Goal: Information Seeking & Learning: Learn about a topic

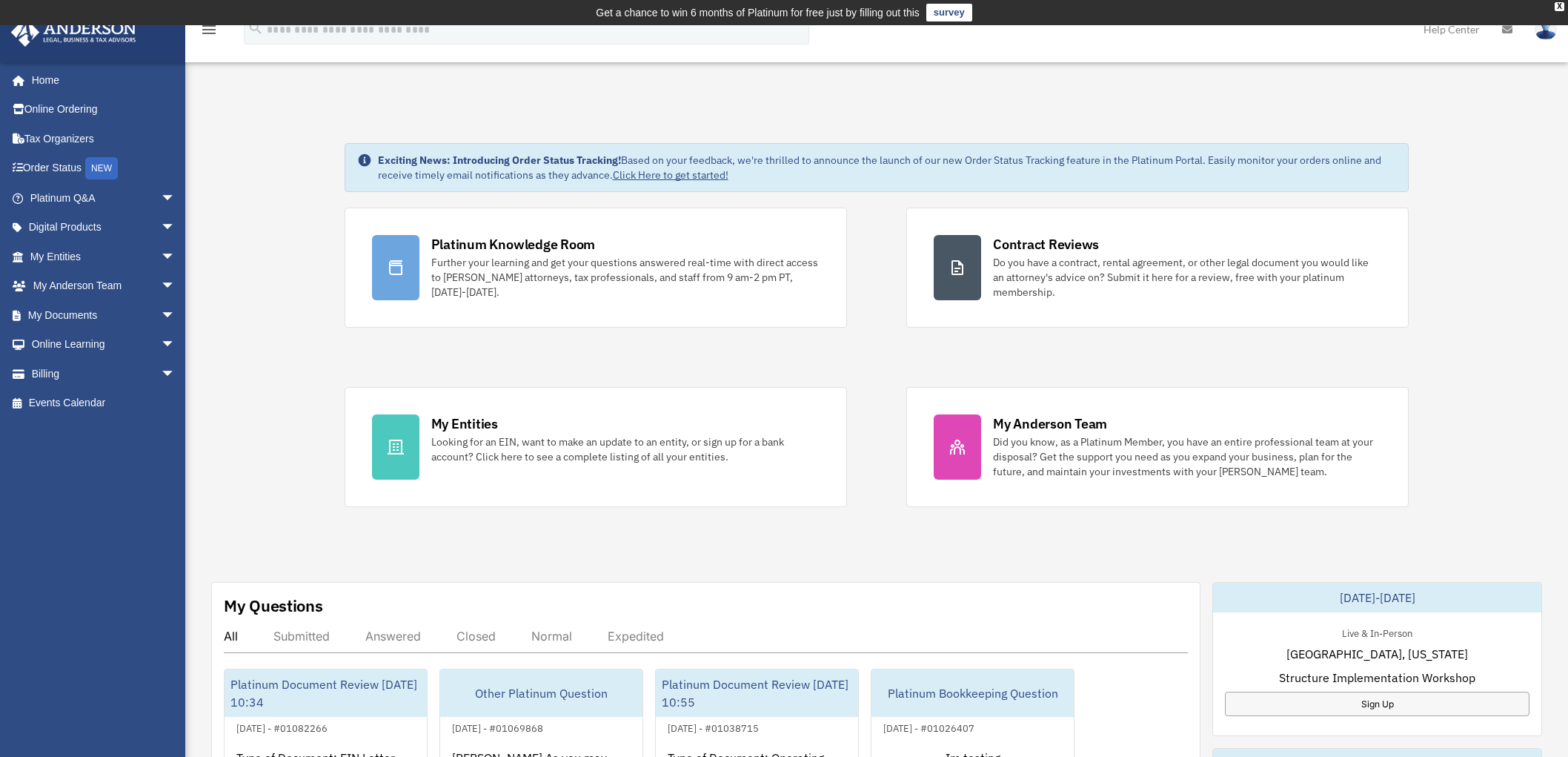
click at [161, 193] on span "arrow_drop_down" at bounding box center [175, 198] width 29 height 30
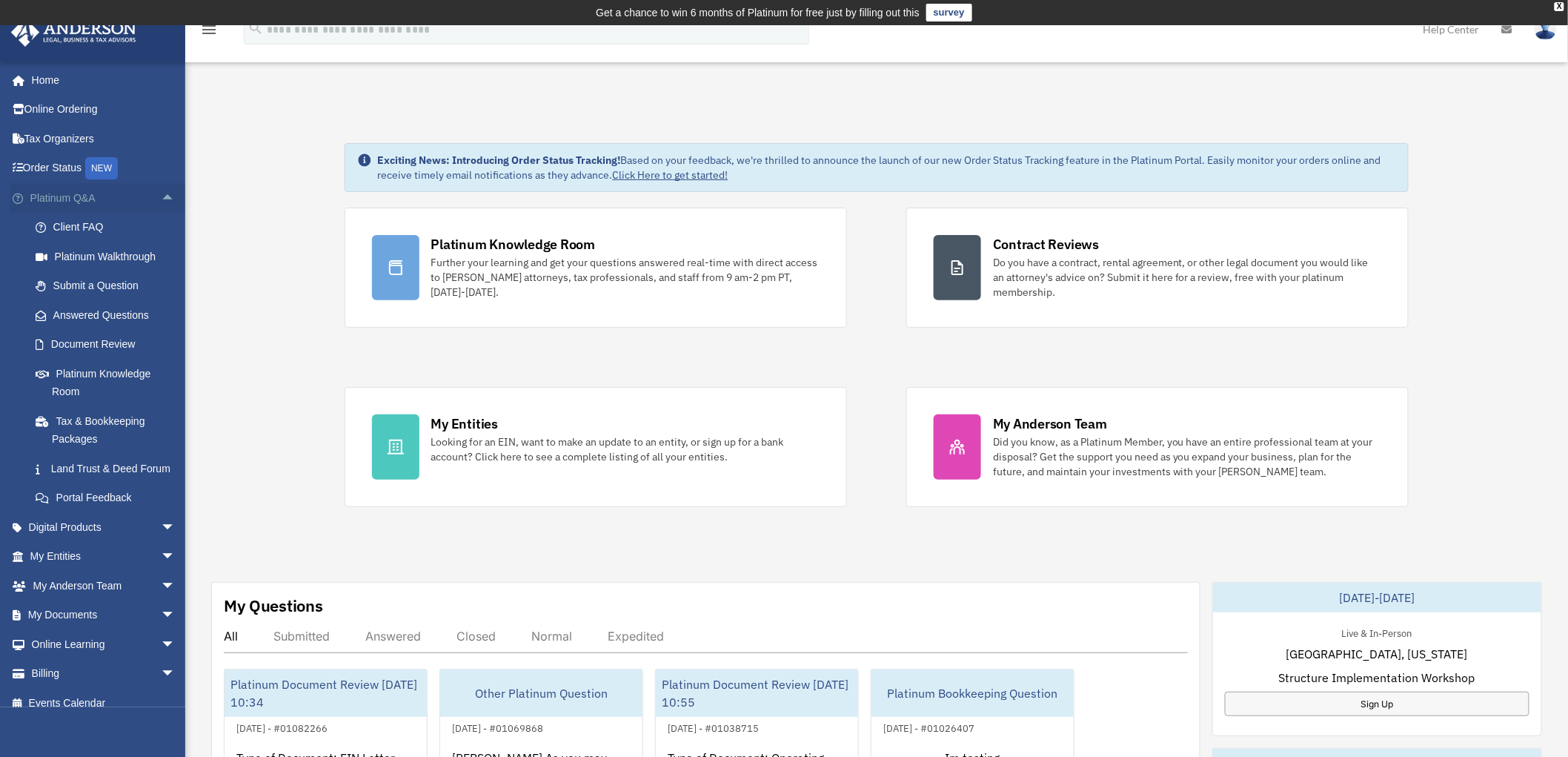
click at [161, 196] on span "arrow_drop_up" at bounding box center [175, 198] width 29 height 30
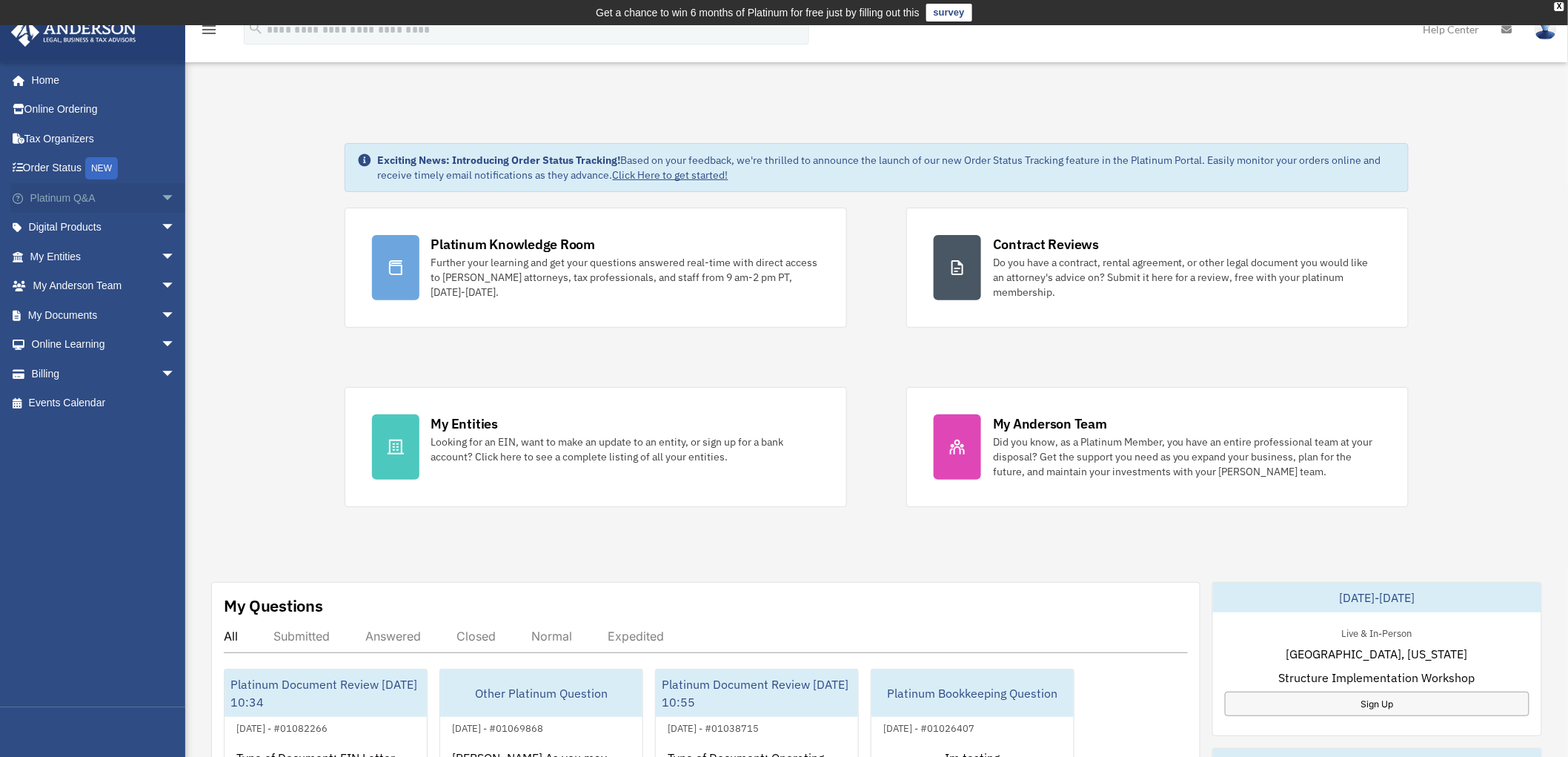
click at [161, 194] on span "arrow_drop_down" at bounding box center [175, 198] width 29 height 30
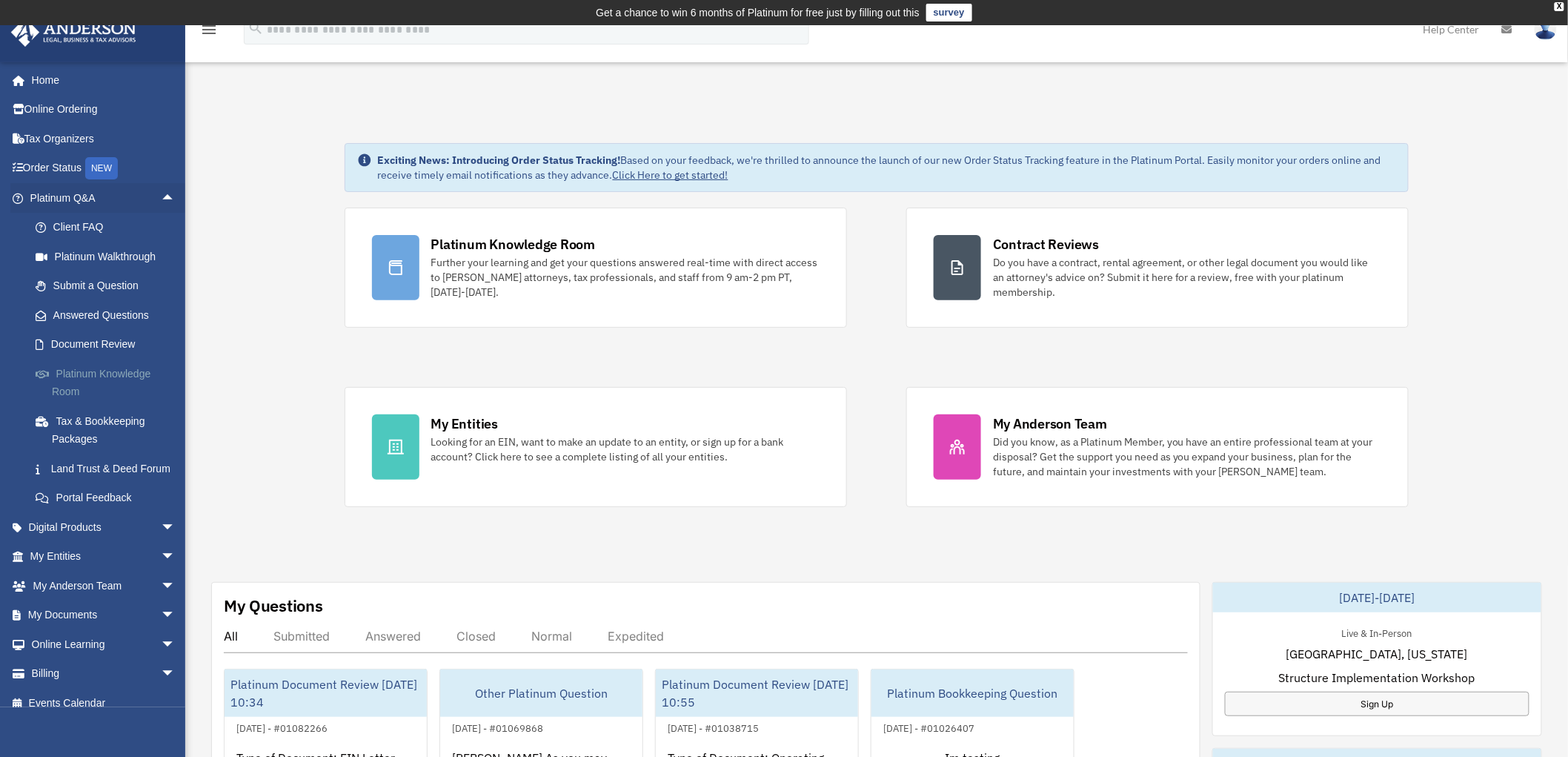
click at [61, 372] on link "Platinum Knowledge Room" at bounding box center [109, 382] width 177 height 48
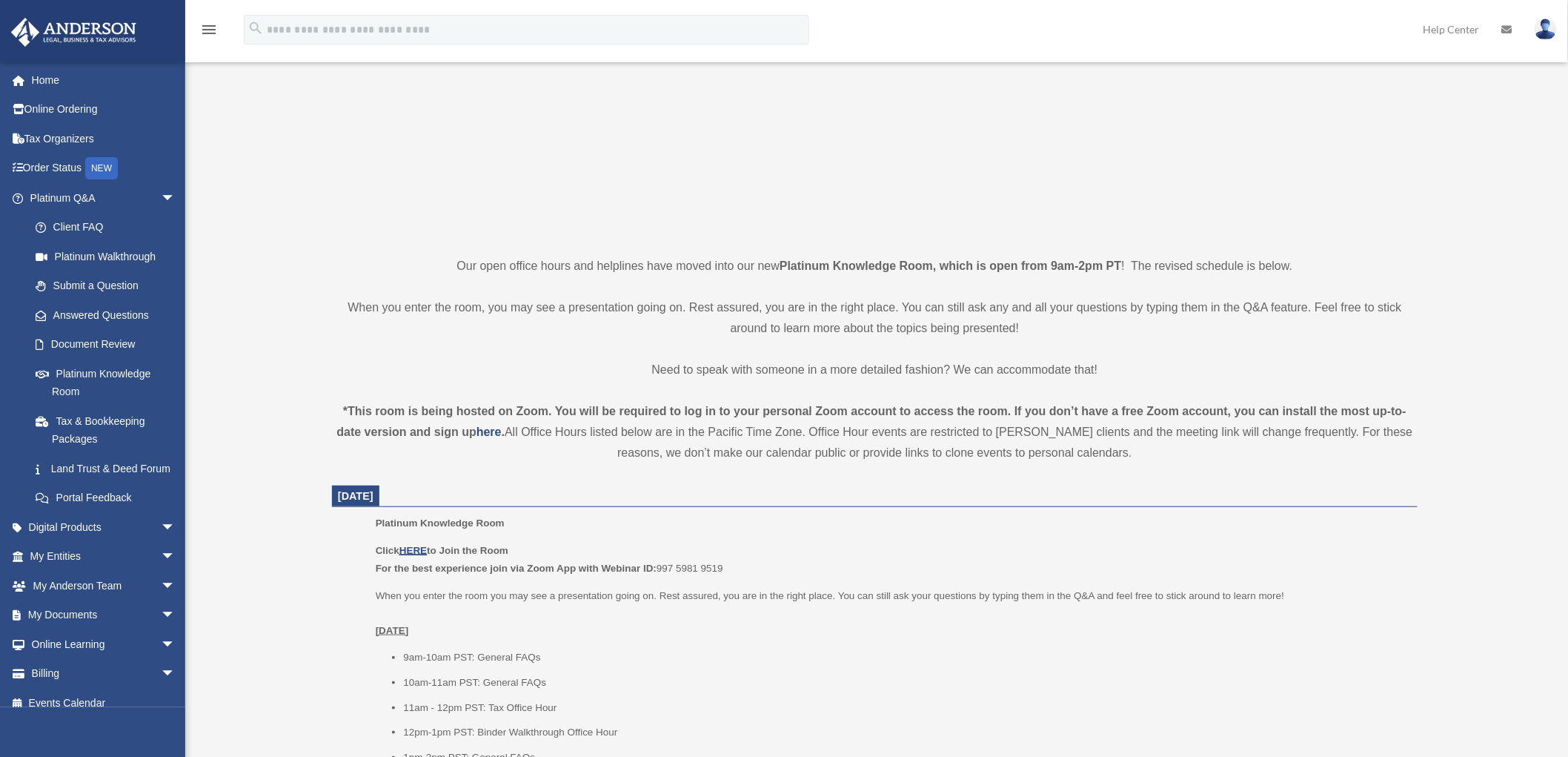
scroll to position [411, 0]
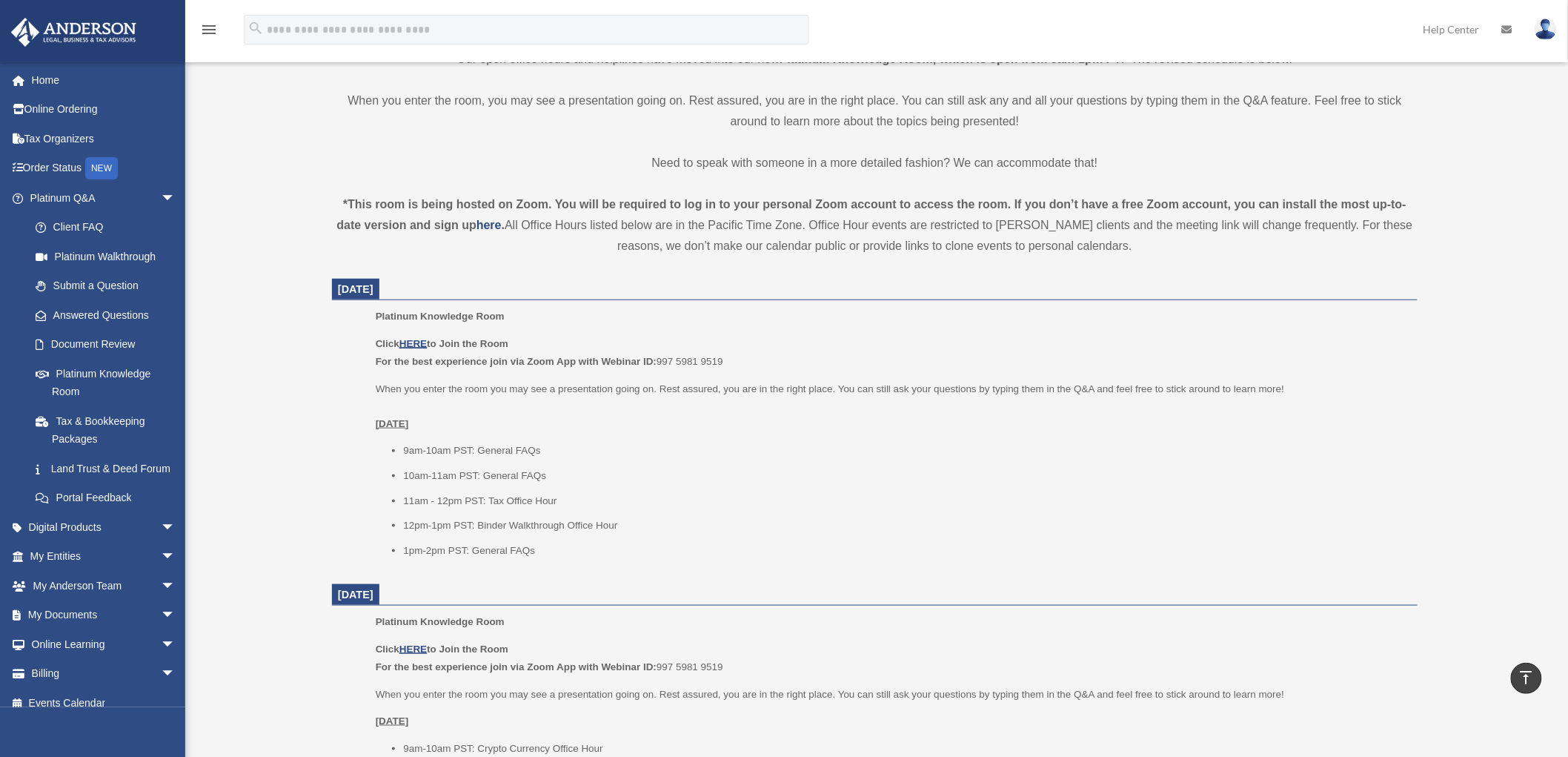
click at [732, 442] on li "9am-10am PST: General FAQs" at bounding box center [905, 451] width 1004 height 18
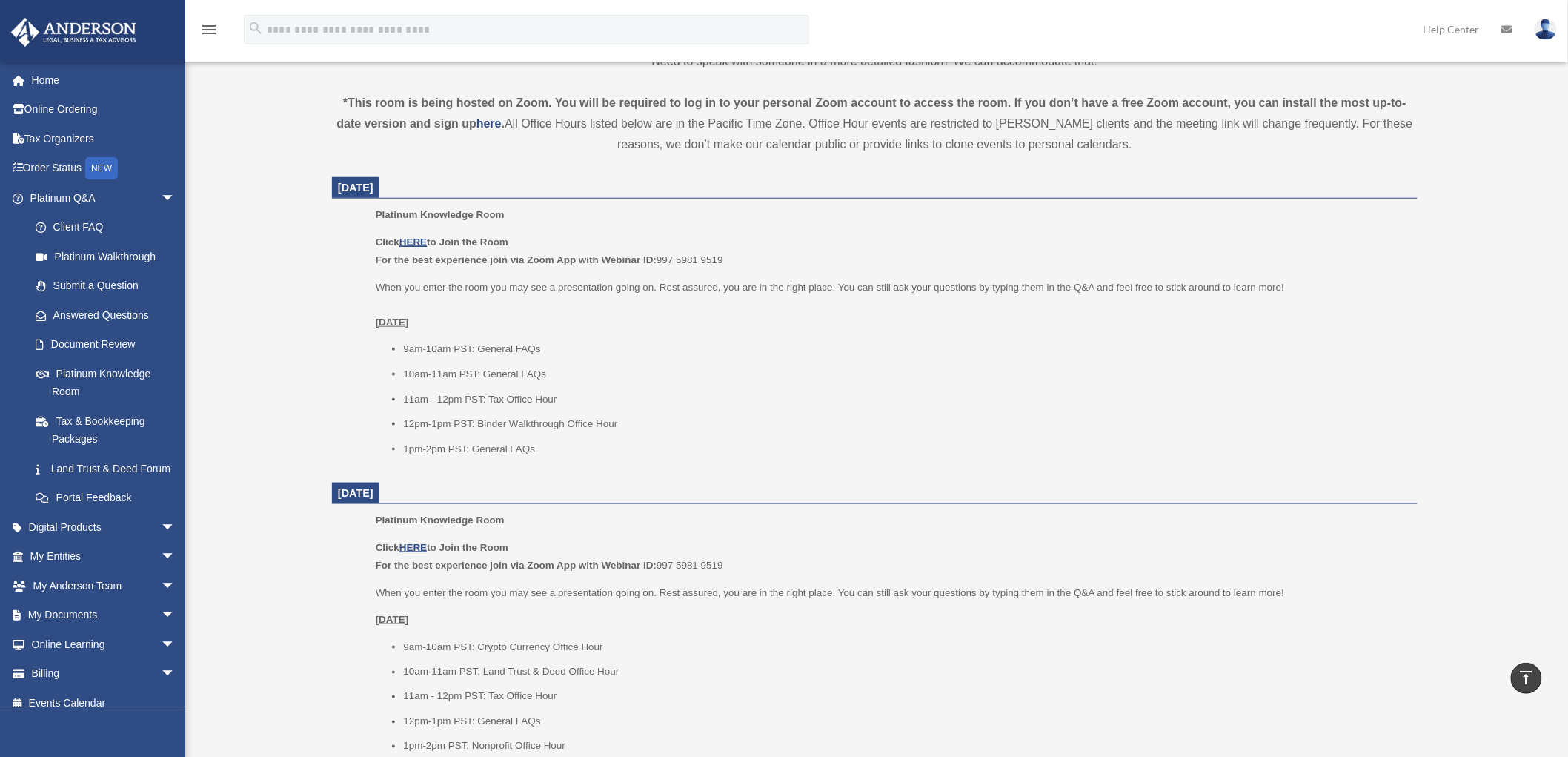
scroll to position [659, 0]
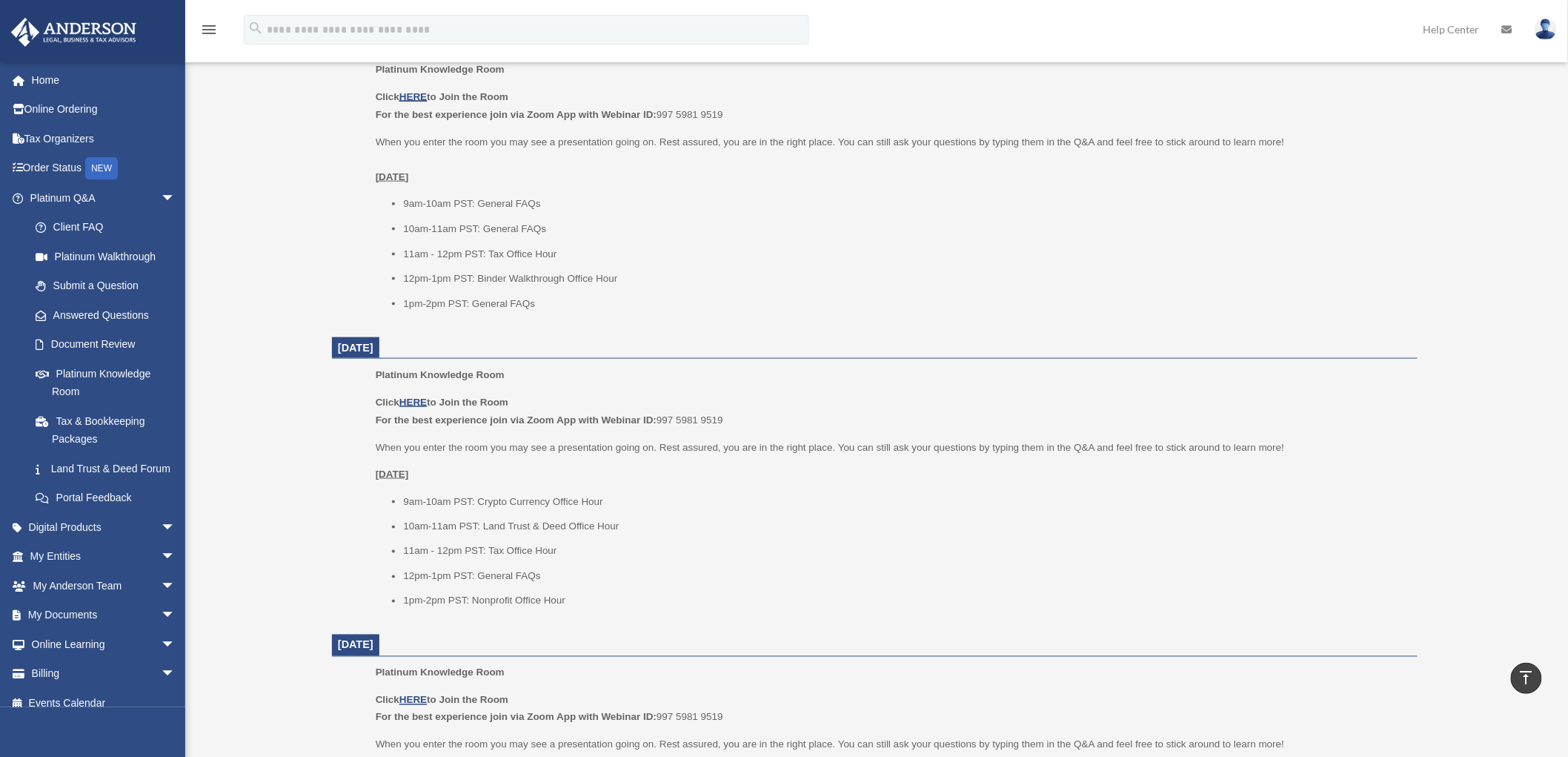
click at [634, 301] on li "1pm-2pm PST: General FAQs" at bounding box center [905, 304] width 1004 height 18
click at [611, 305] on li "1pm-2pm PST: General FAQs" at bounding box center [905, 304] width 1004 height 18
